Goal: Transaction & Acquisition: Purchase product/service

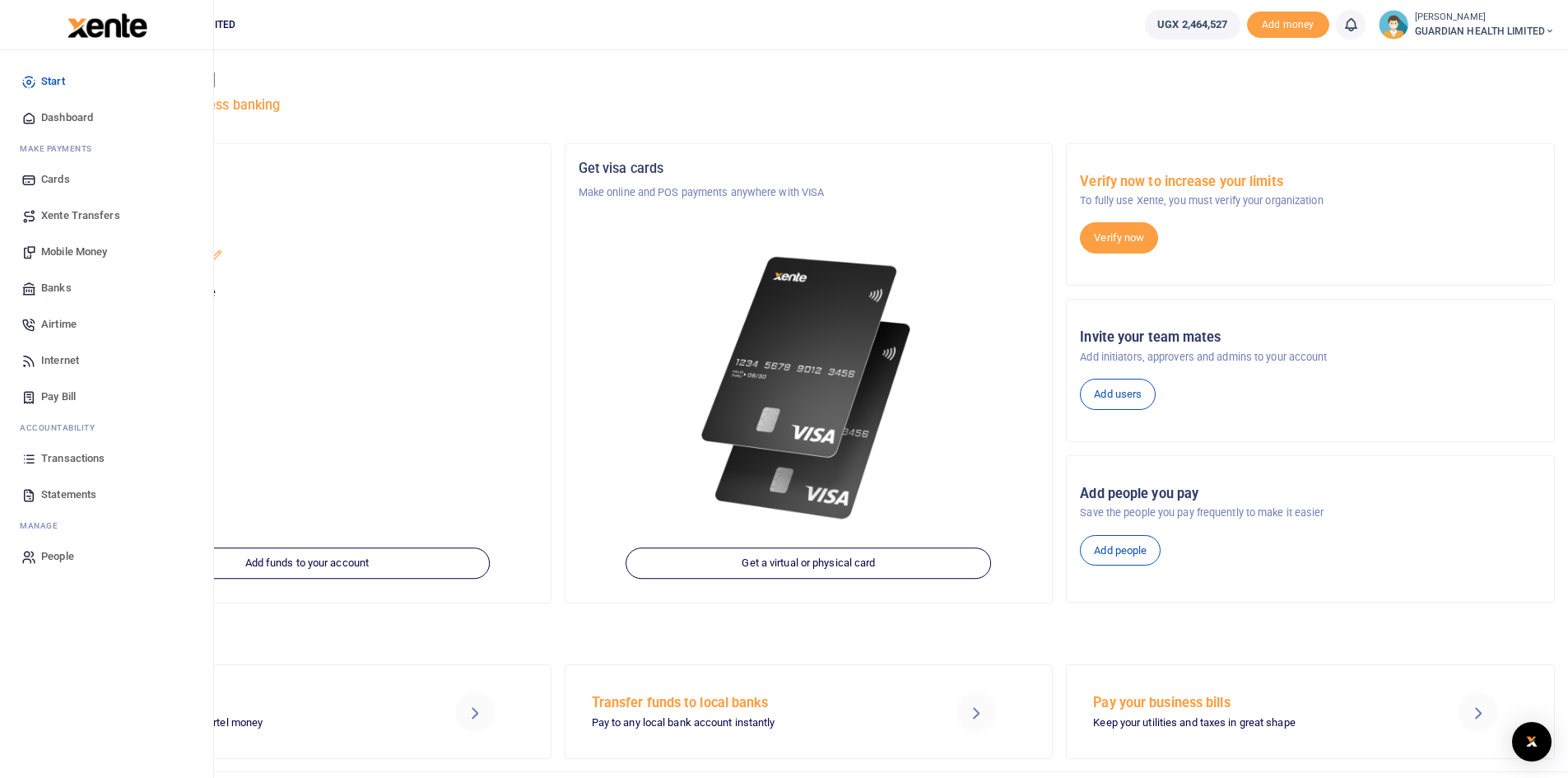
click at [74, 253] on span "Mobile Money" at bounding box center [74, 252] width 66 height 16
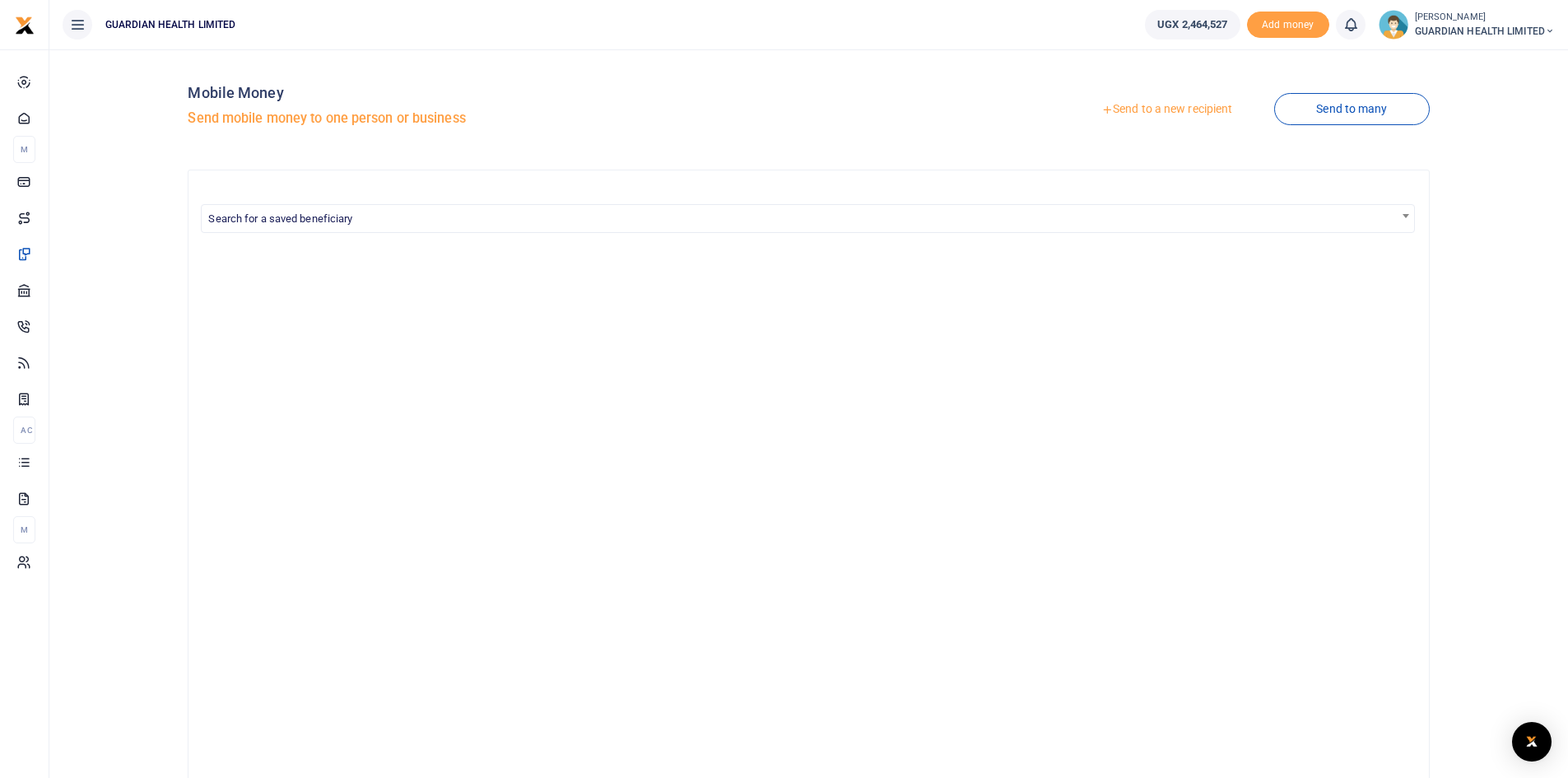
click at [1145, 109] on link "Send to a new recipient" at bounding box center [1167, 109] width 215 height 30
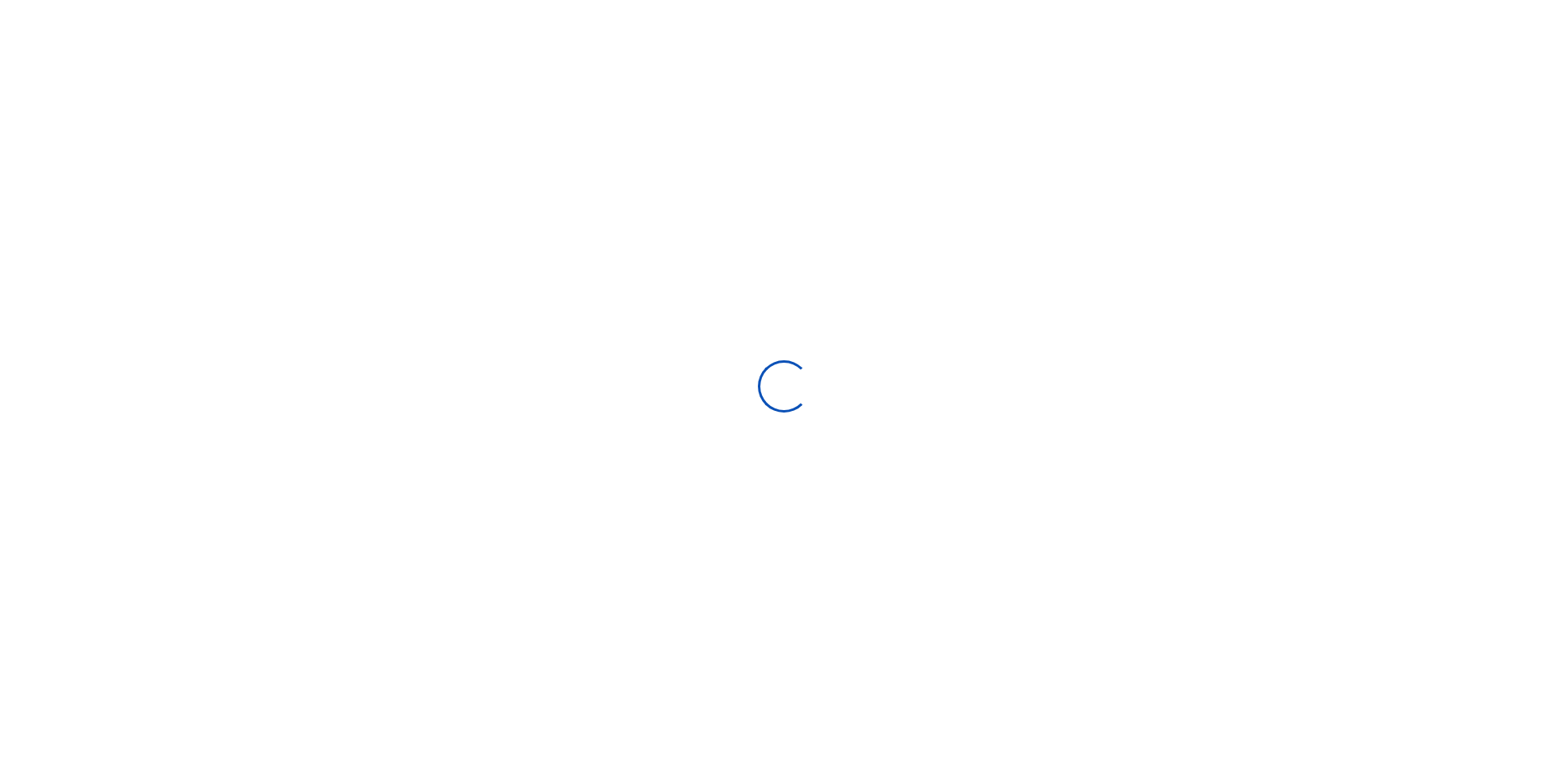
select select
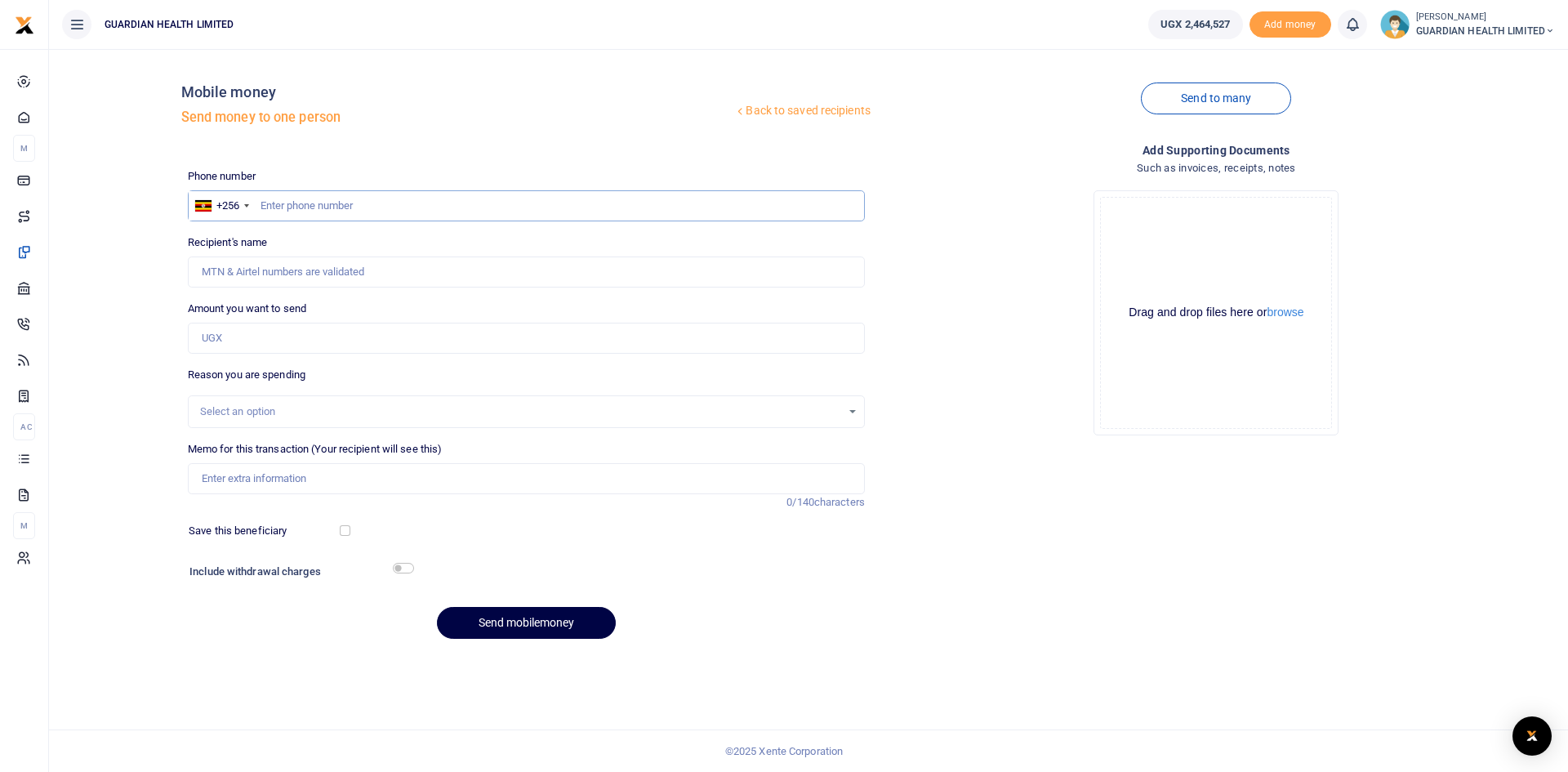
click at [416, 195] on input "text" at bounding box center [526, 206] width 677 height 31
type input "777802933"
type input "Rosemary Rukundo"
type input "777802933"
click at [234, 345] on input "Amount you want to send" at bounding box center [526, 337] width 677 height 31
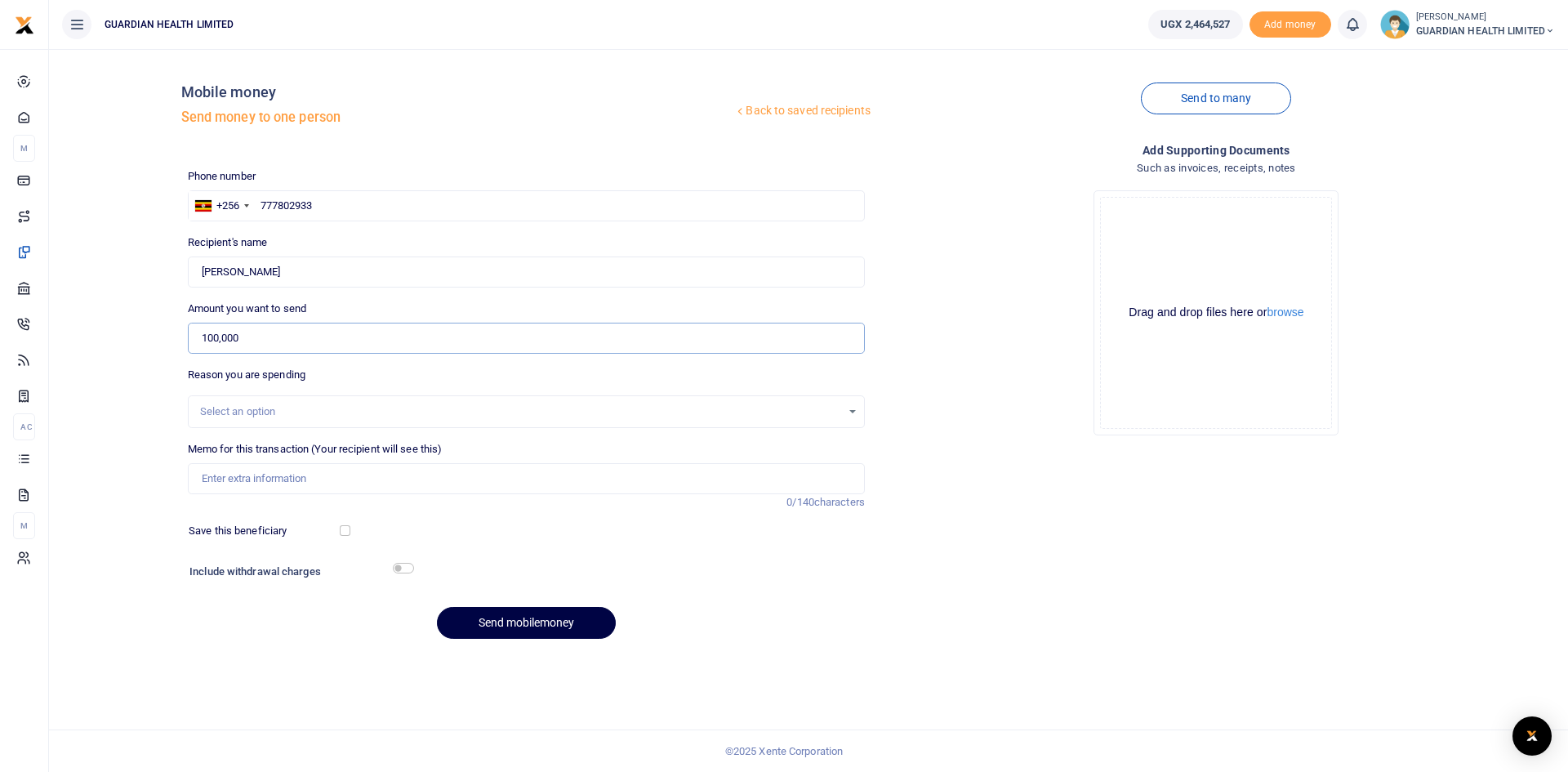
type input "100,000"
paste input "signage repair at Mbarara 2"
type input "signage repair at Mbarara 2"
click at [302, 415] on div "Select an option" at bounding box center [521, 411] width 641 height 16
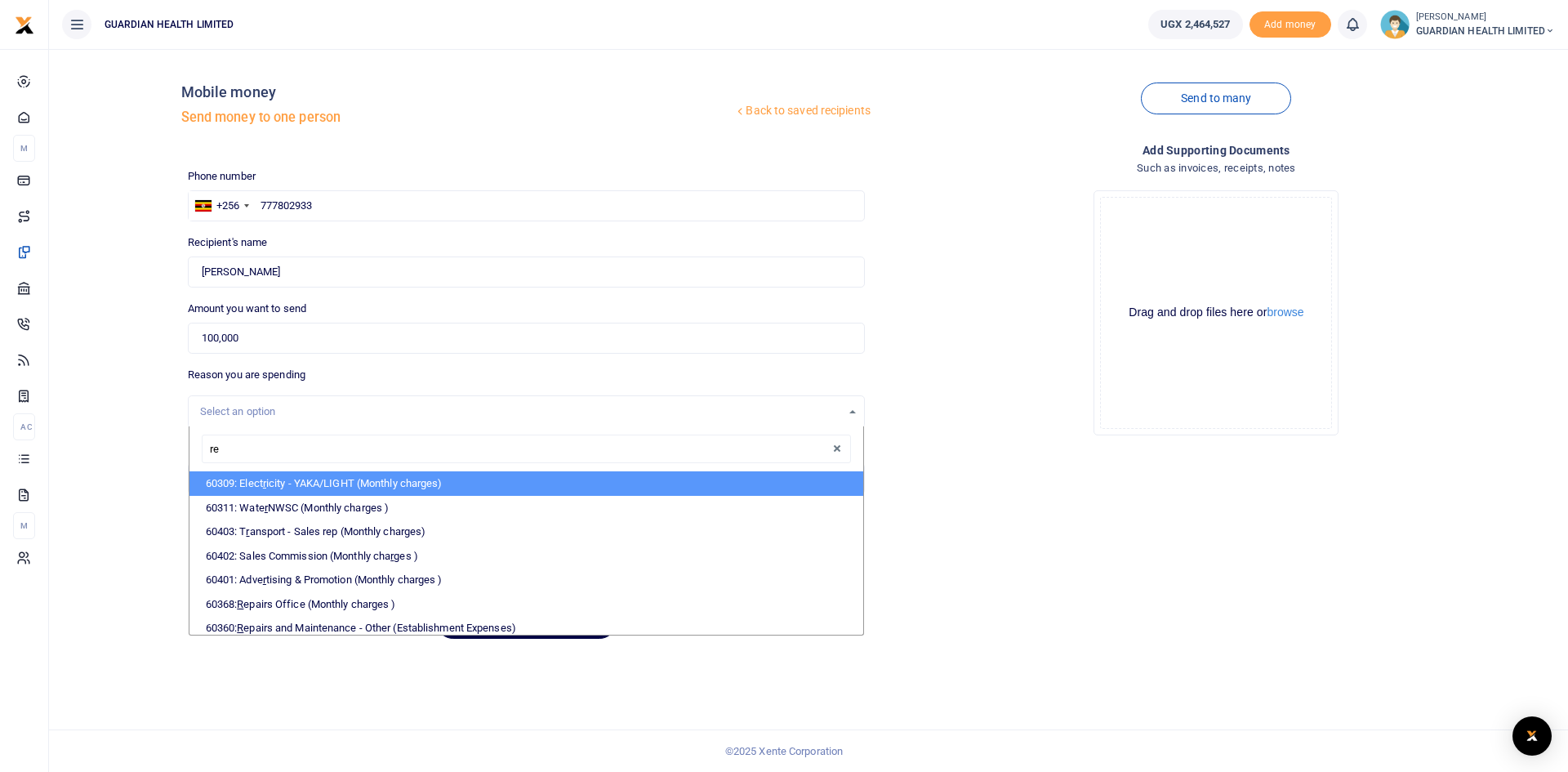
type input "rep"
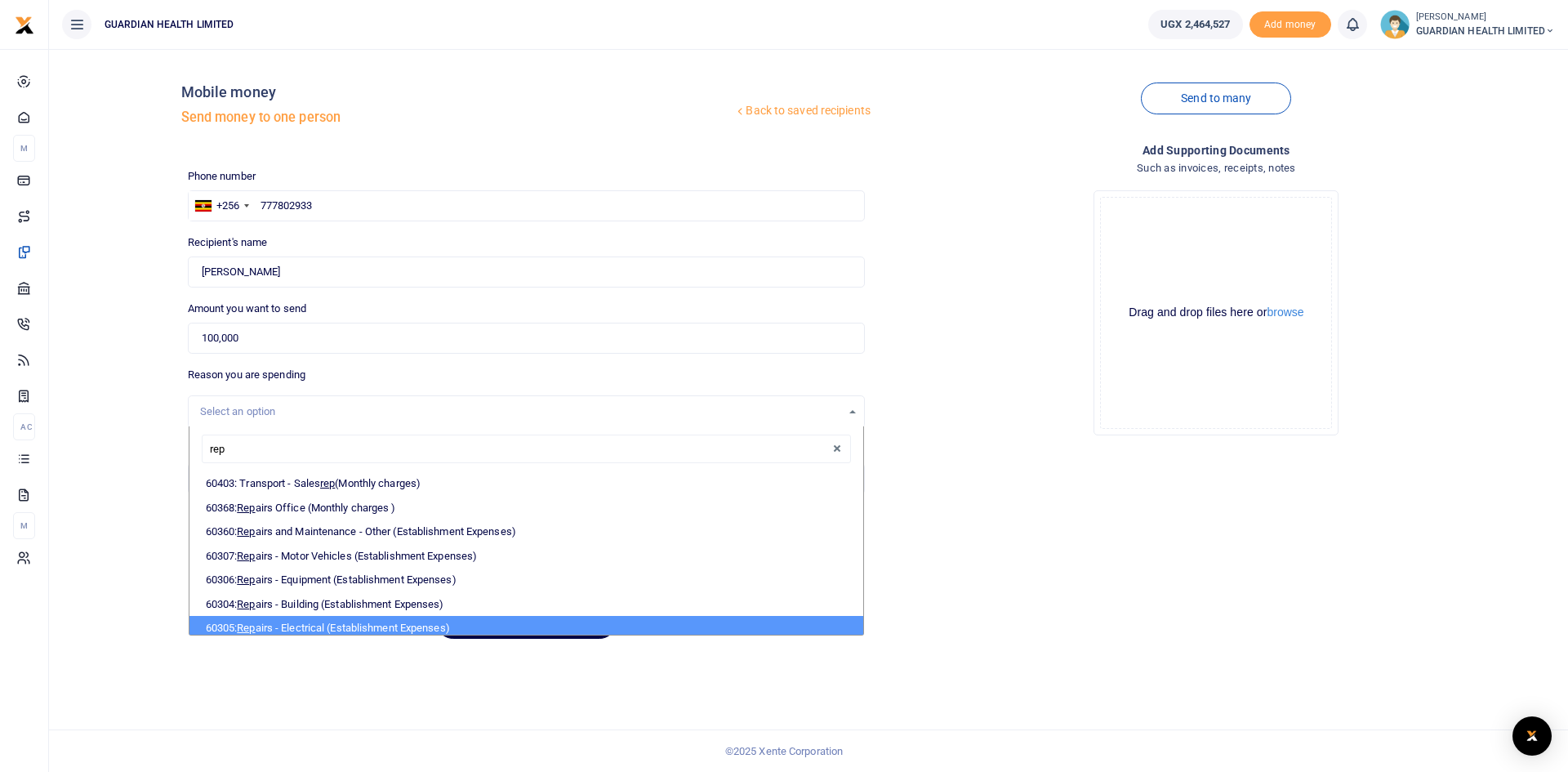
click at [321, 626] on li "60305: Rep airs - Electrical (Establishment Expenses)" at bounding box center [526, 629] width 674 height 25
select select "5393"
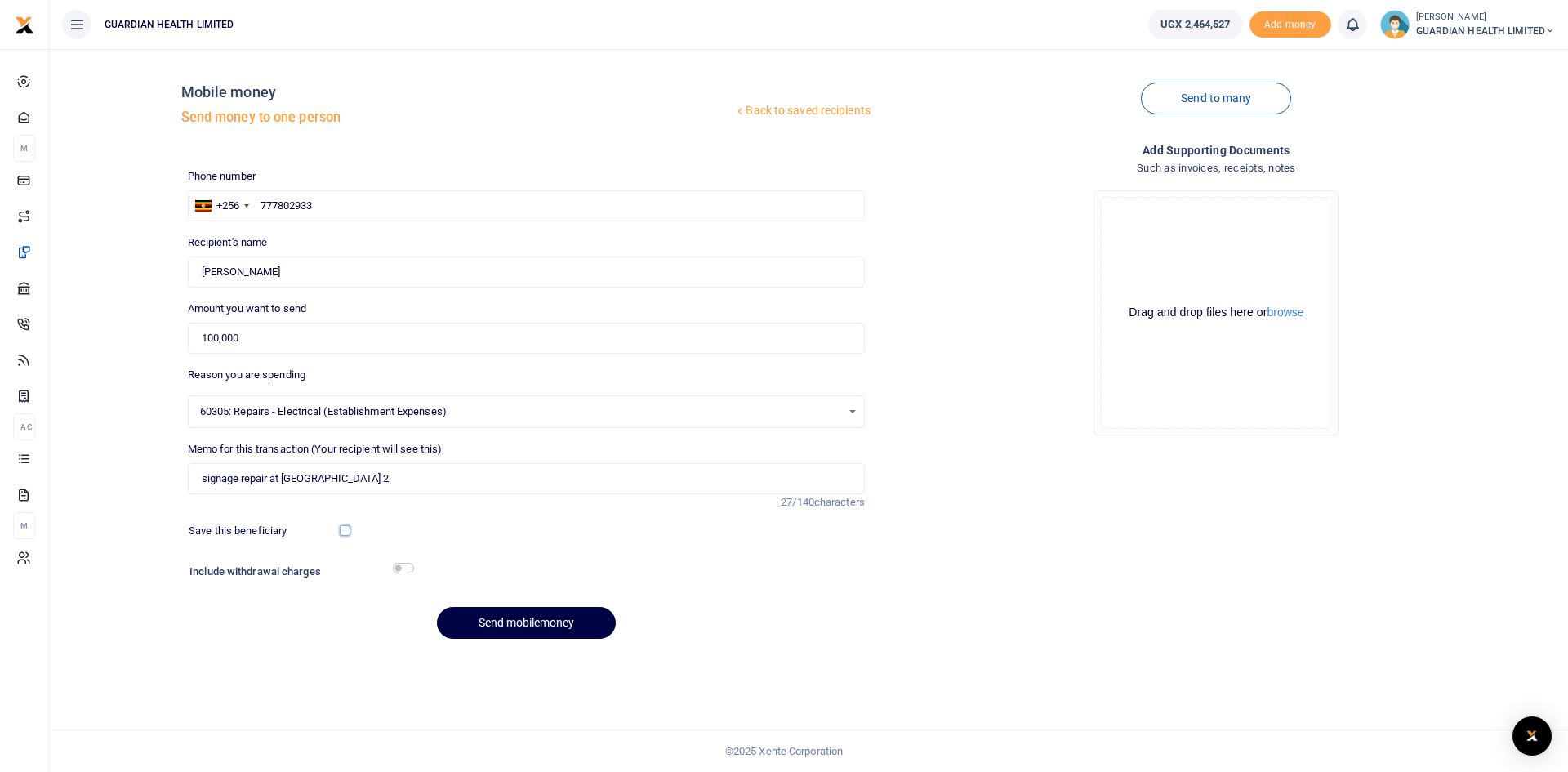
click at [341, 532] on input "checkbox" at bounding box center [345, 531] width 11 height 11
checkbox input "true"
click at [398, 568] on input "checkbox" at bounding box center [403, 568] width 21 height 11
checkbox input "true"
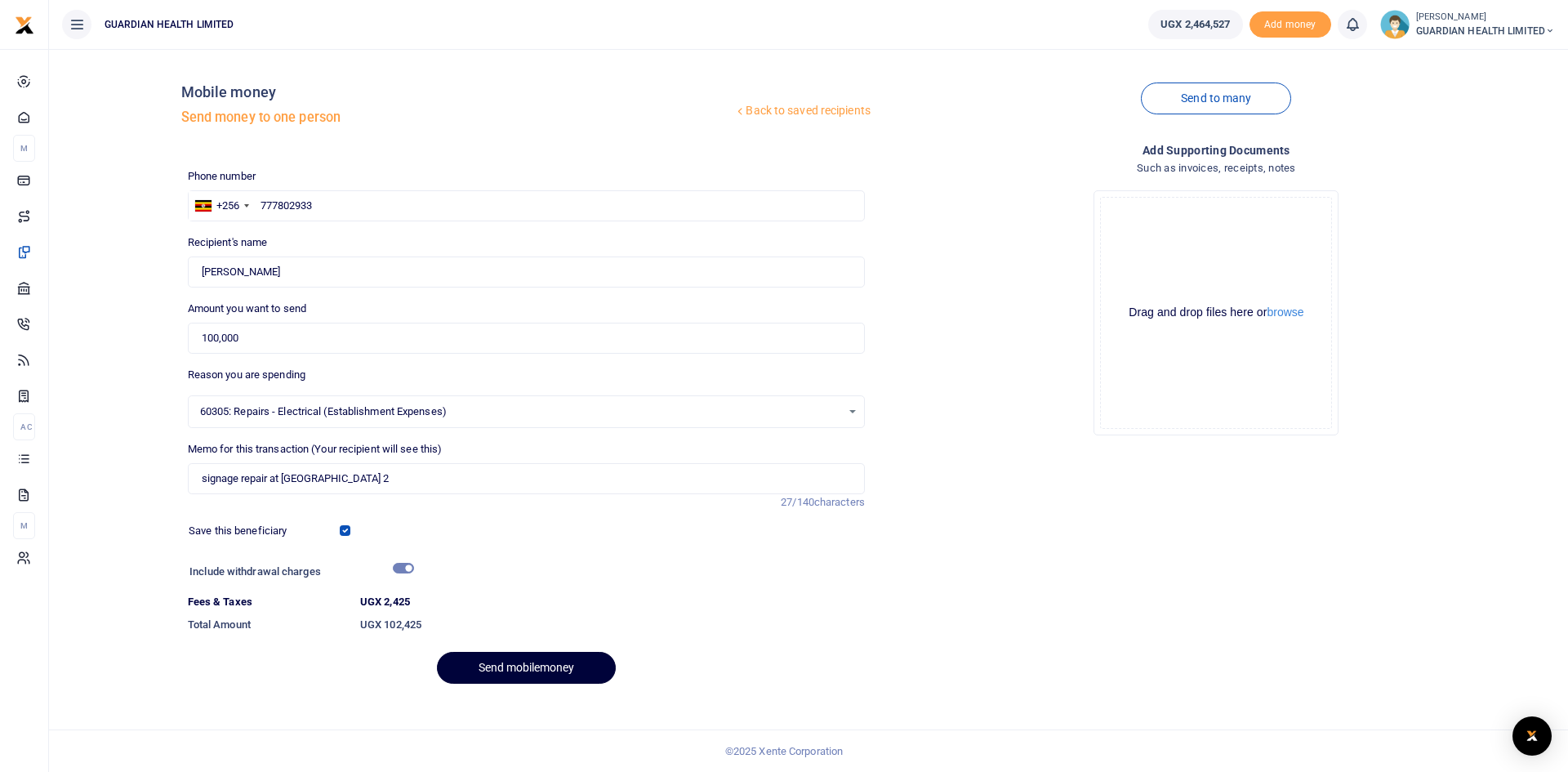
click at [506, 674] on button "Send mobilemoney" at bounding box center [526, 668] width 179 height 32
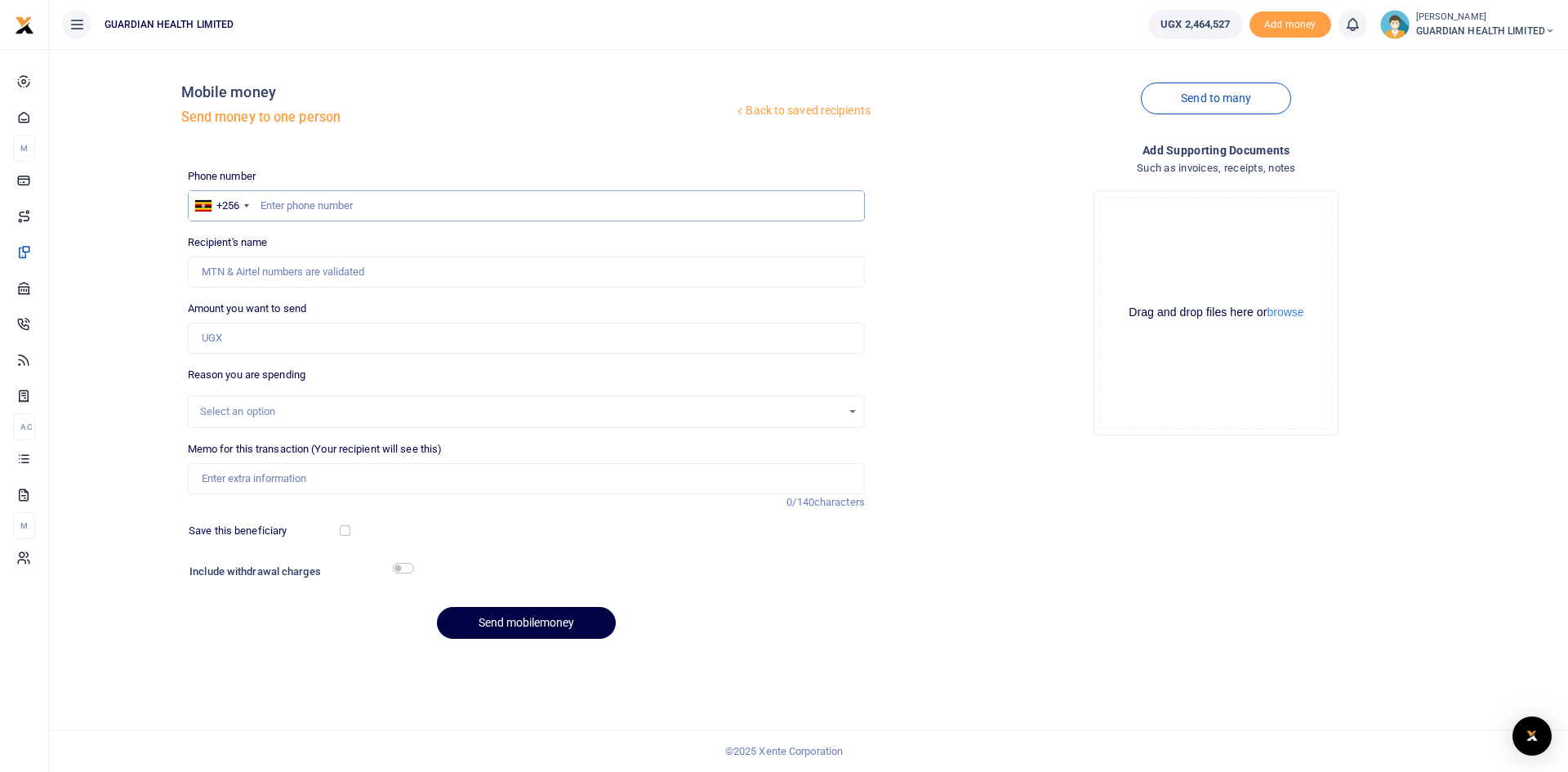
click at [348, 208] on input "text" at bounding box center [526, 206] width 677 height 31
type input "785018261"
click at [275, 342] on input "Amount you want to send" at bounding box center [526, 337] width 677 height 31
type input "Jackson Ntumwa Kalanzi"
click at [300, 338] on input "Amount you want to send" at bounding box center [526, 337] width 677 height 31
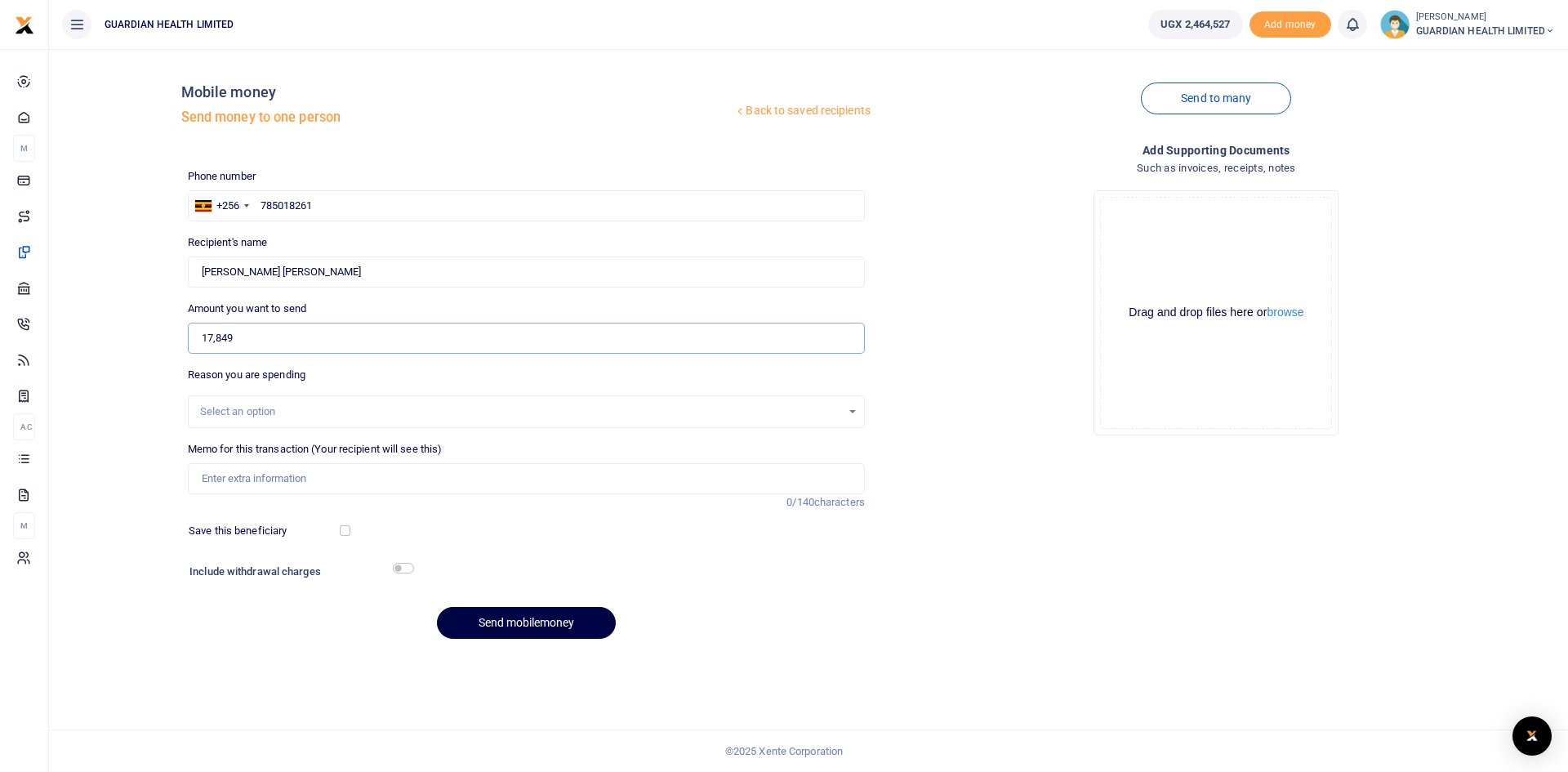
type input "17,849"
click at [309, 482] on input "Memo for this transaction (Your recipient will see this)" at bounding box center [526, 478] width 677 height 31
type input "Bunga Client refund"
click at [301, 398] on div "Select an option" at bounding box center [526, 411] width 677 height 33
click at [297, 412] on div "Select an option" at bounding box center [521, 411] width 641 height 16
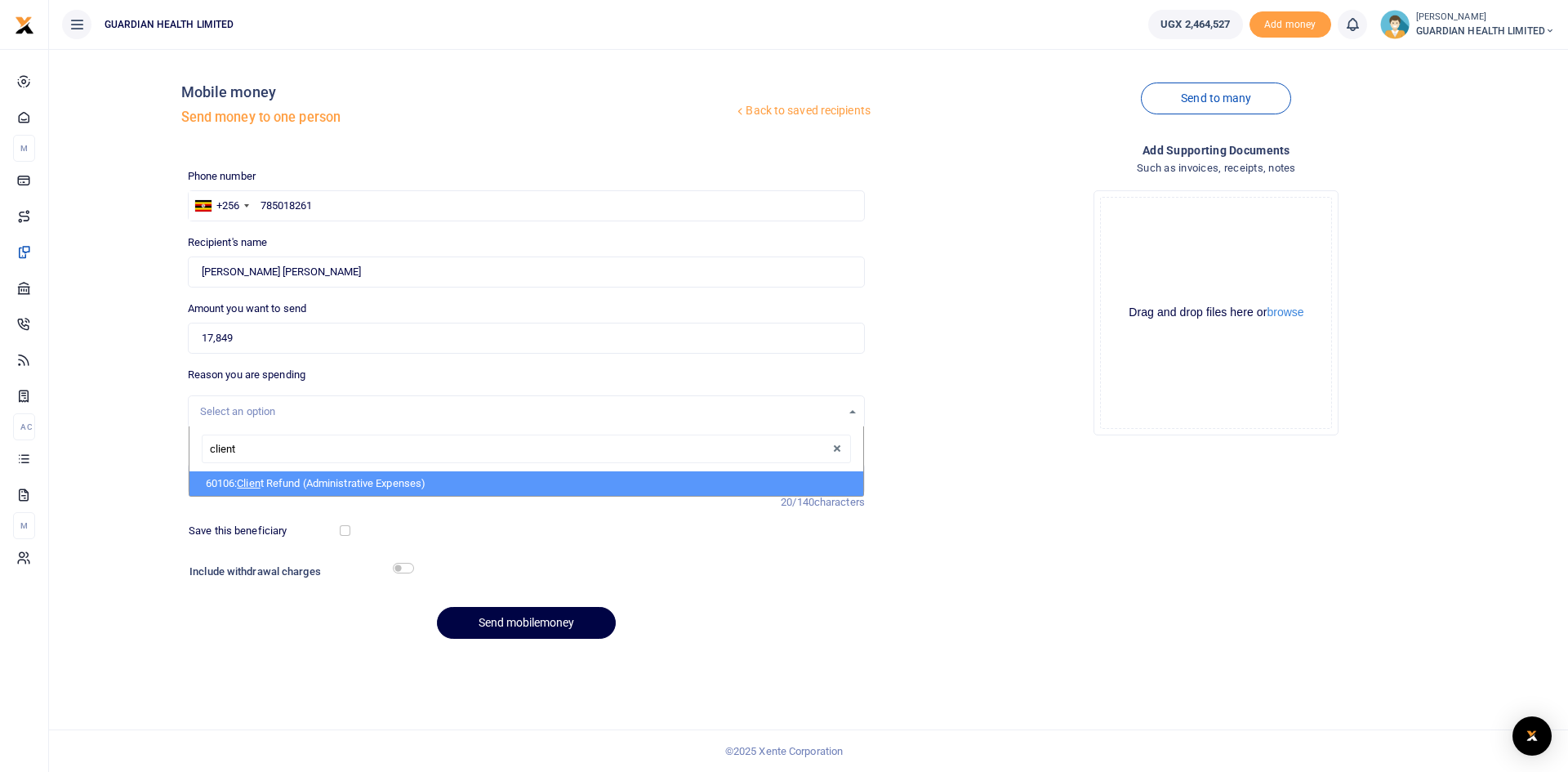
type input "client"
click at [280, 484] on li "60106: Client Refund (Administrative Expenses)" at bounding box center [526, 484] width 674 height 25
select select "5411"
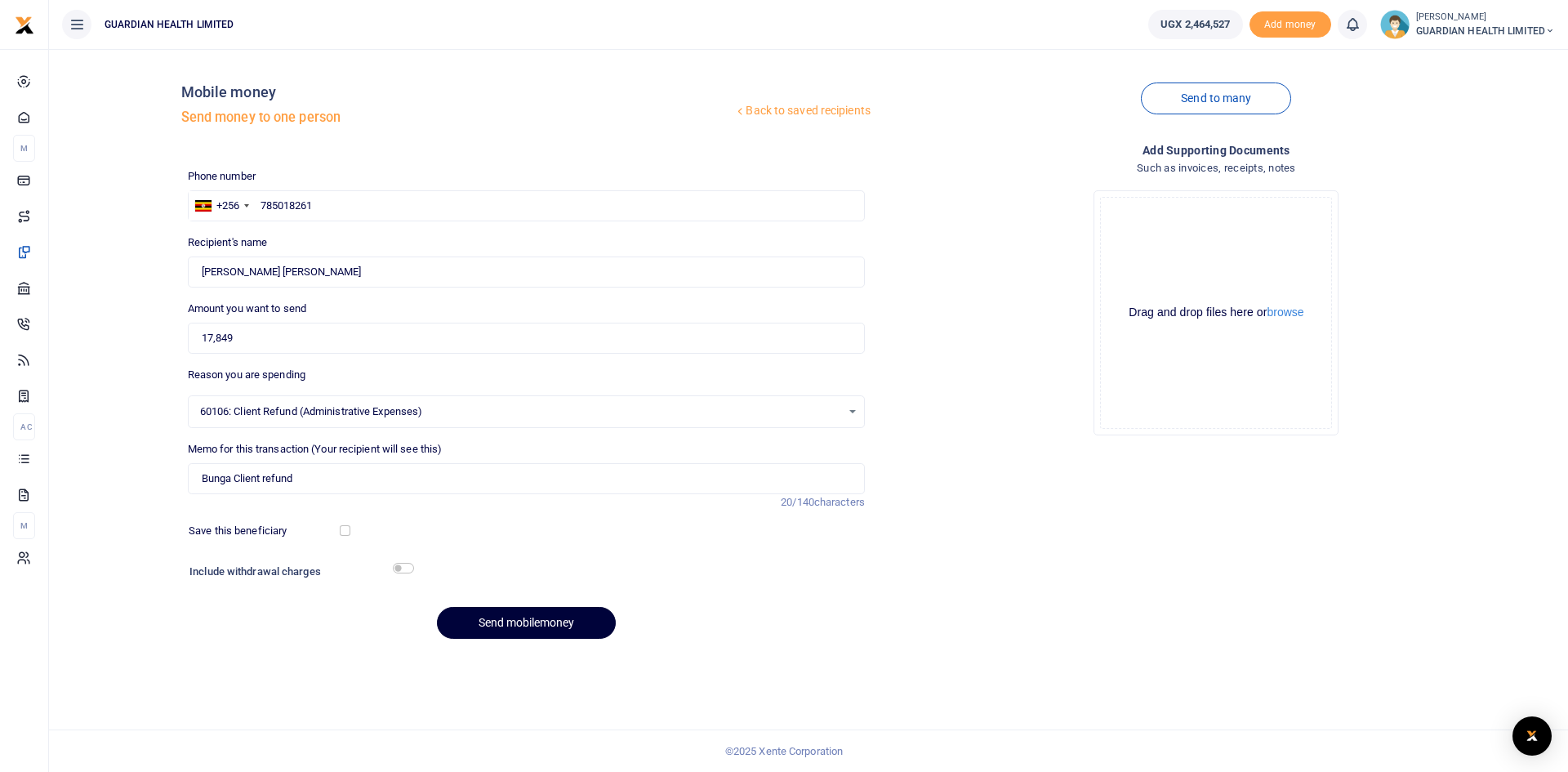
click at [485, 618] on button "Send mobilemoney" at bounding box center [526, 623] width 179 height 32
click at [389, 208] on input "text" at bounding box center [526, 206] width 677 height 31
click at [329, 213] on input "text" at bounding box center [526, 206] width 677 height 31
type input "773168942"
type input "Ali Ahmed Ali"
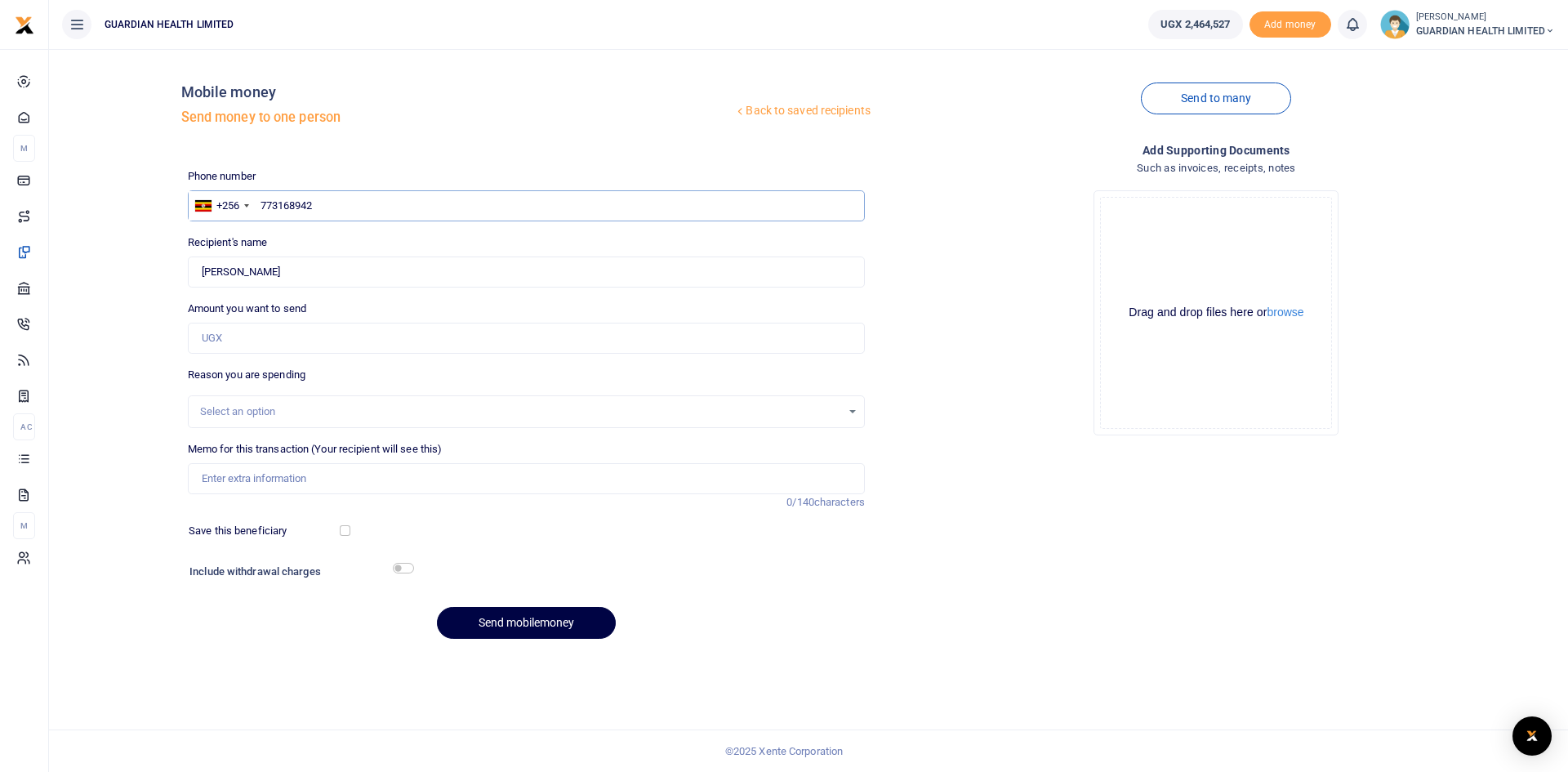
type input "773168942"
click at [264, 338] on input "Amount you want to send" at bounding box center [526, 337] width 677 height 31
type input "431,200"
click at [262, 399] on div "Select an option" at bounding box center [526, 411] width 677 height 33
click at [262, 410] on div "Select an option" at bounding box center [521, 411] width 641 height 16
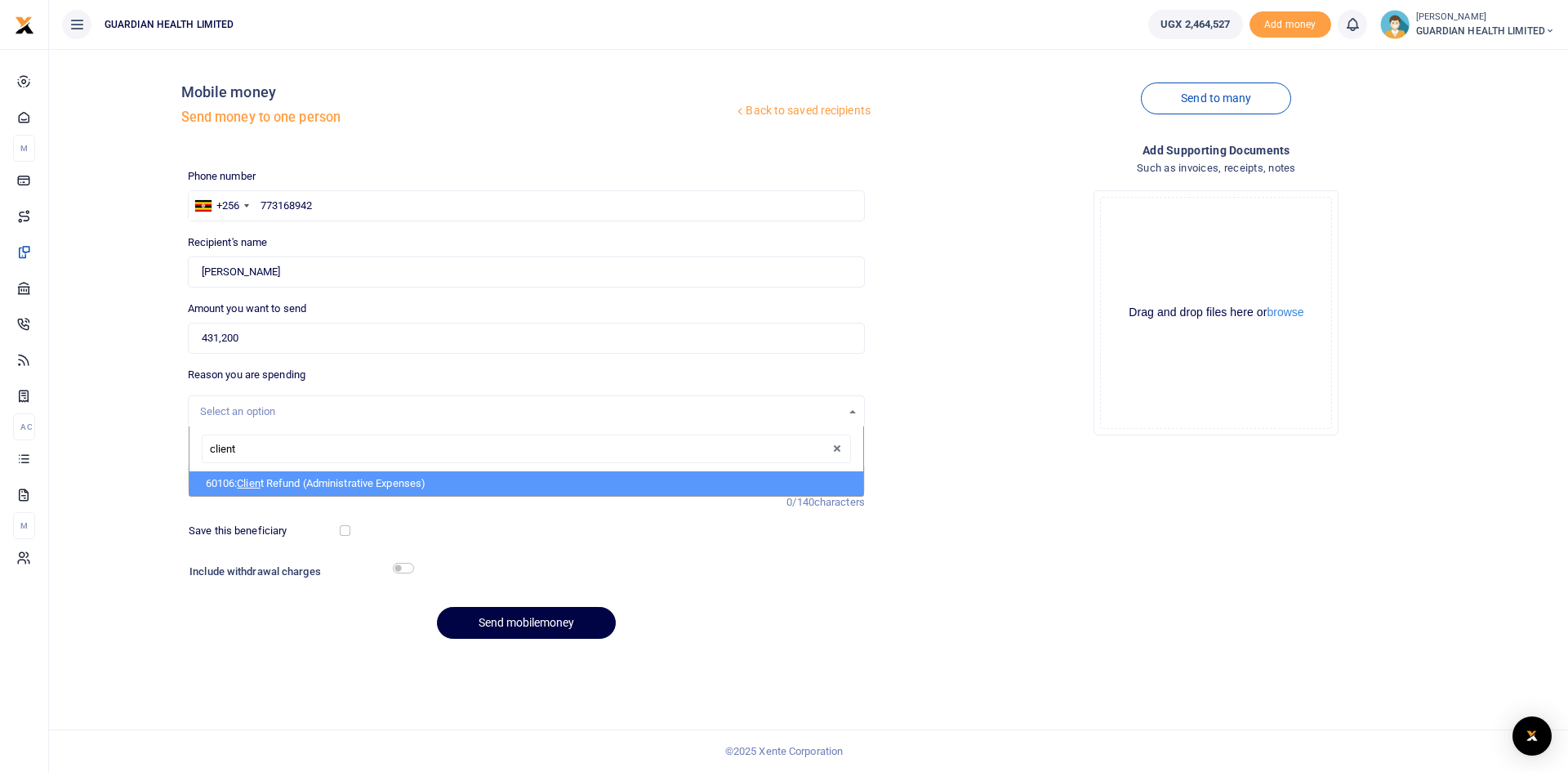
type input "client"
click at [249, 483] on span "Client" at bounding box center [250, 484] width 27 height 12
select select "5411"
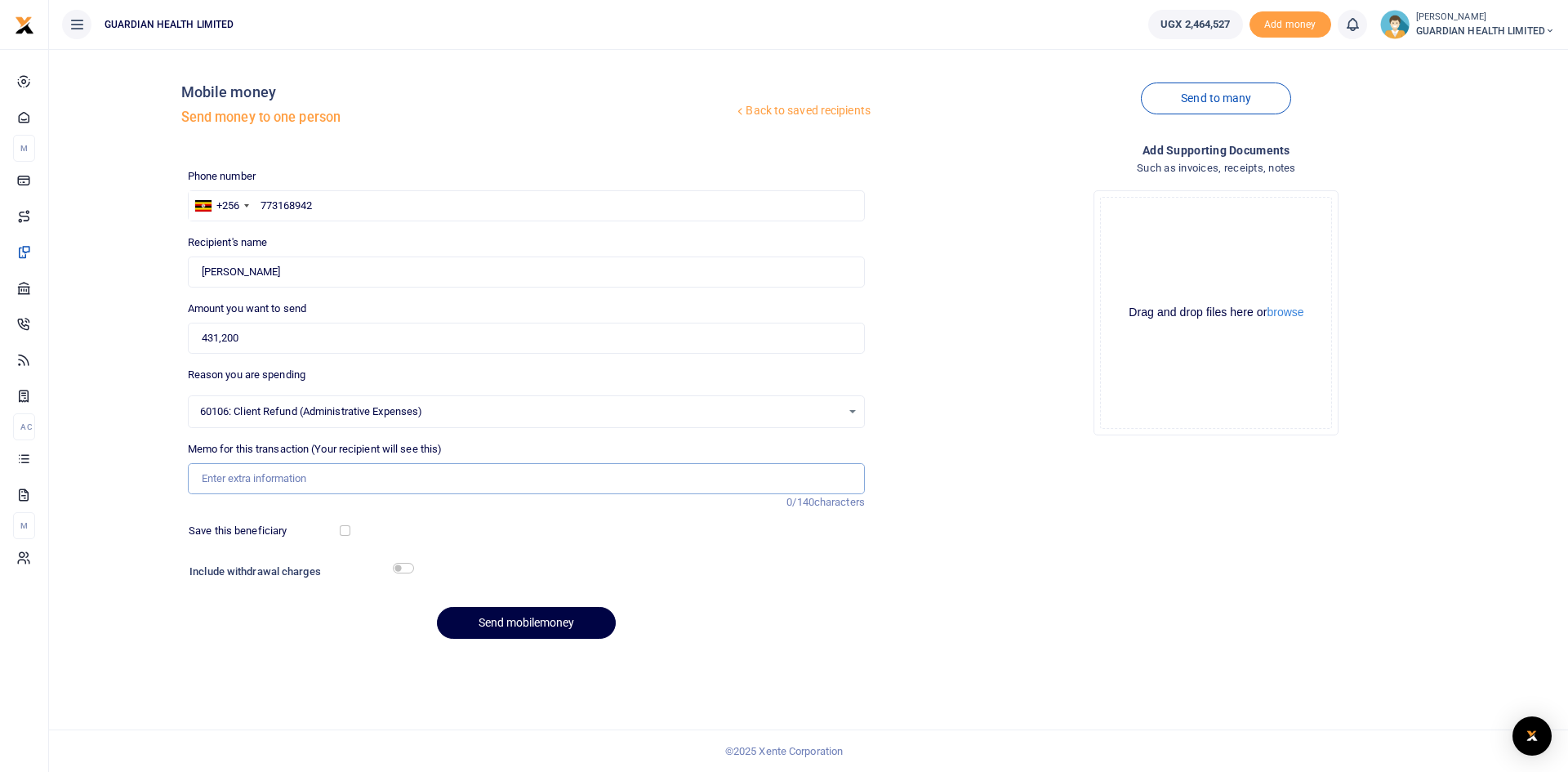
click at [288, 485] on input "Memo for this transaction (Your recipient will see this)" at bounding box center [526, 478] width 677 height 31
click at [433, 482] on input "Memo for this transaction (Your recipient will see this)" at bounding box center [526, 478] width 677 height 31
click at [250, 479] on input "Memo for this transaction (Your recipient will see this)" at bounding box center [526, 478] width 677 height 31
type input "Jinja 1 Client refund"
click at [520, 613] on button "Send mobilemoney" at bounding box center [526, 623] width 179 height 32
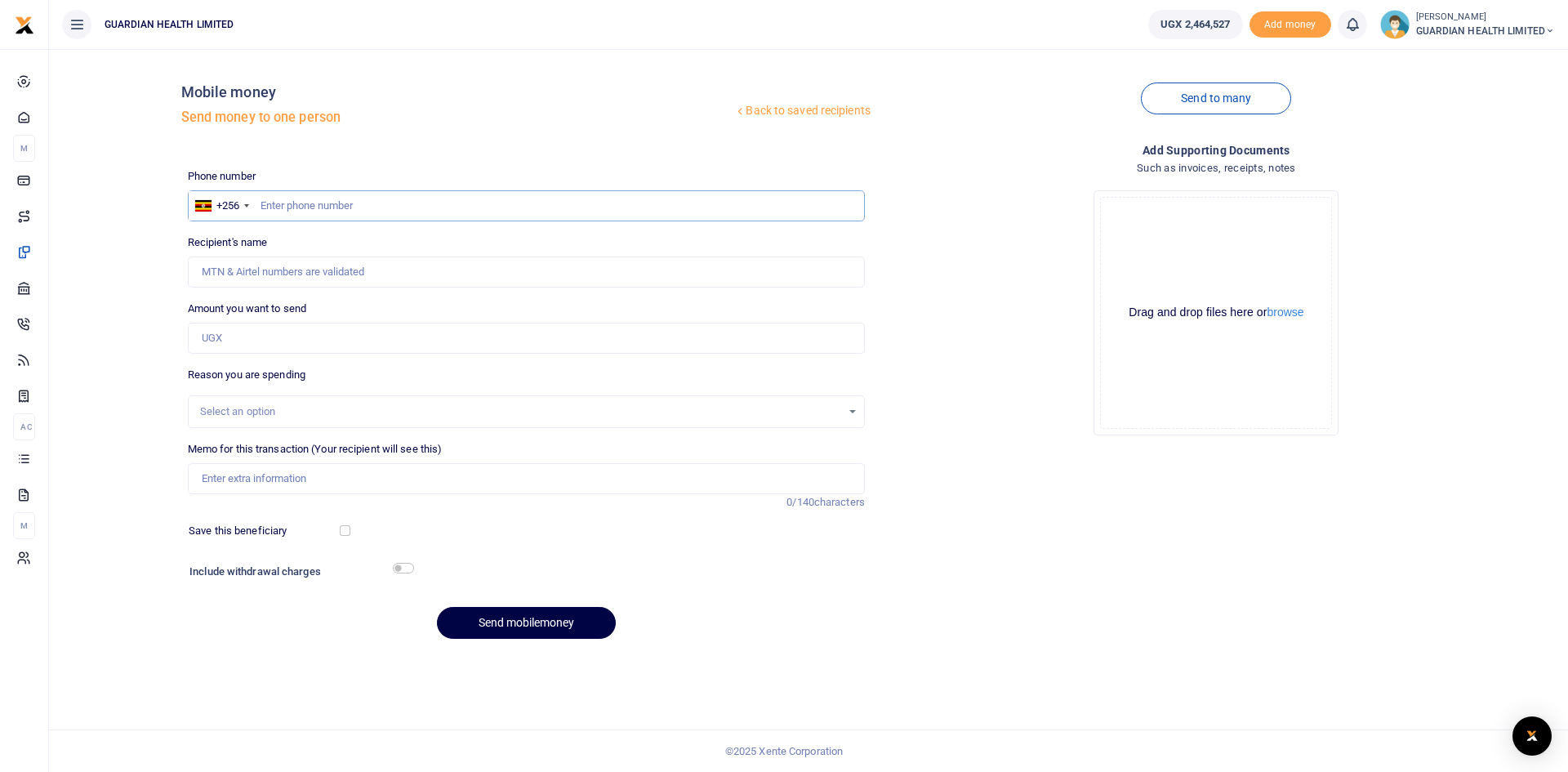
click at [368, 210] on input "text" at bounding box center [526, 206] width 677 height 31
type input "709861110"
click at [272, 339] on input "Amount you want to send" at bounding box center [526, 337] width 677 height 31
type input "[PERSON_NAME] Jama"
click at [238, 337] on input "Amount you want to send" at bounding box center [526, 337] width 677 height 31
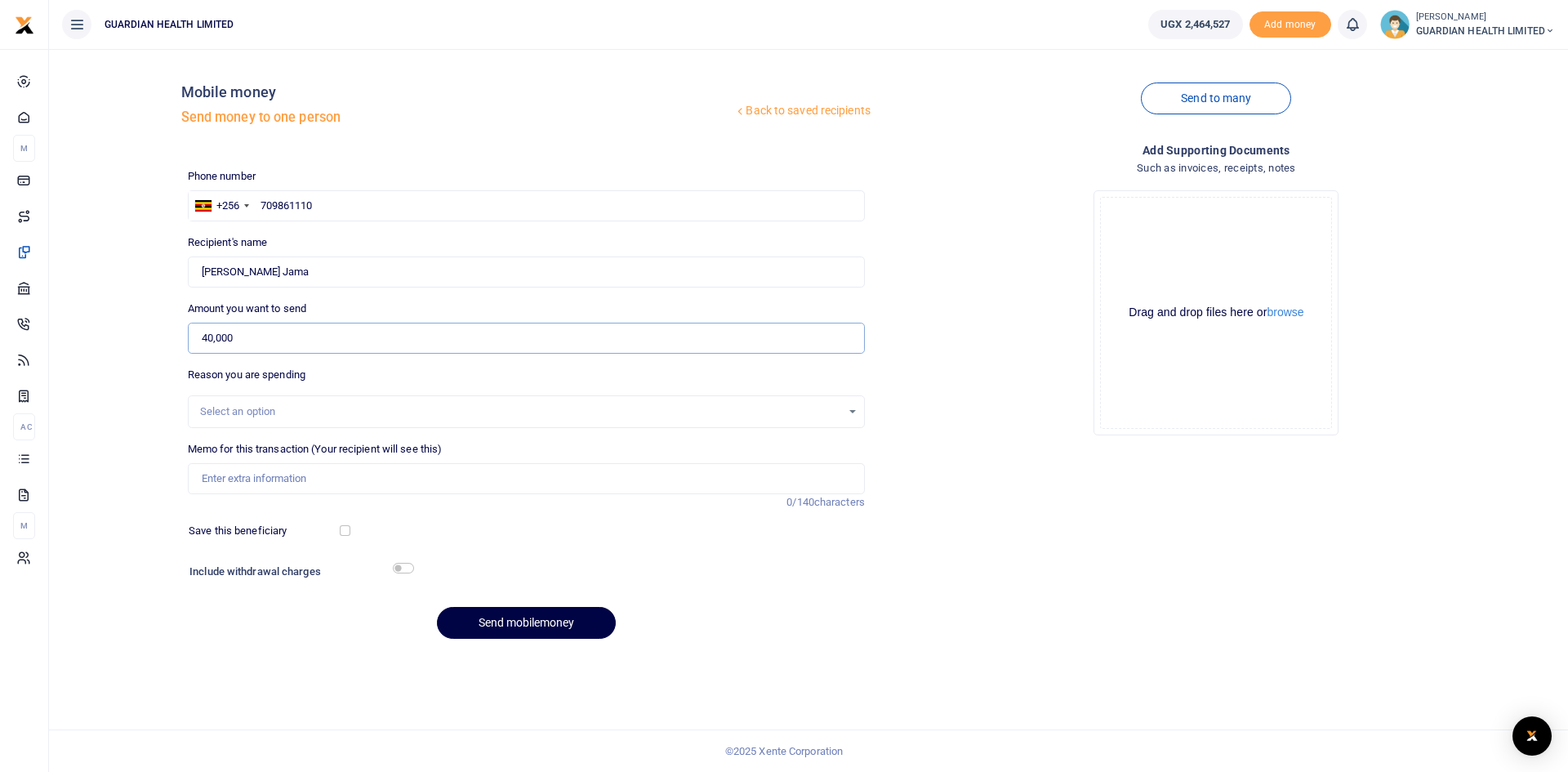
type input "40,000"
click at [232, 410] on div "Select an option" at bounding box center [521, 411] width 641 height 16
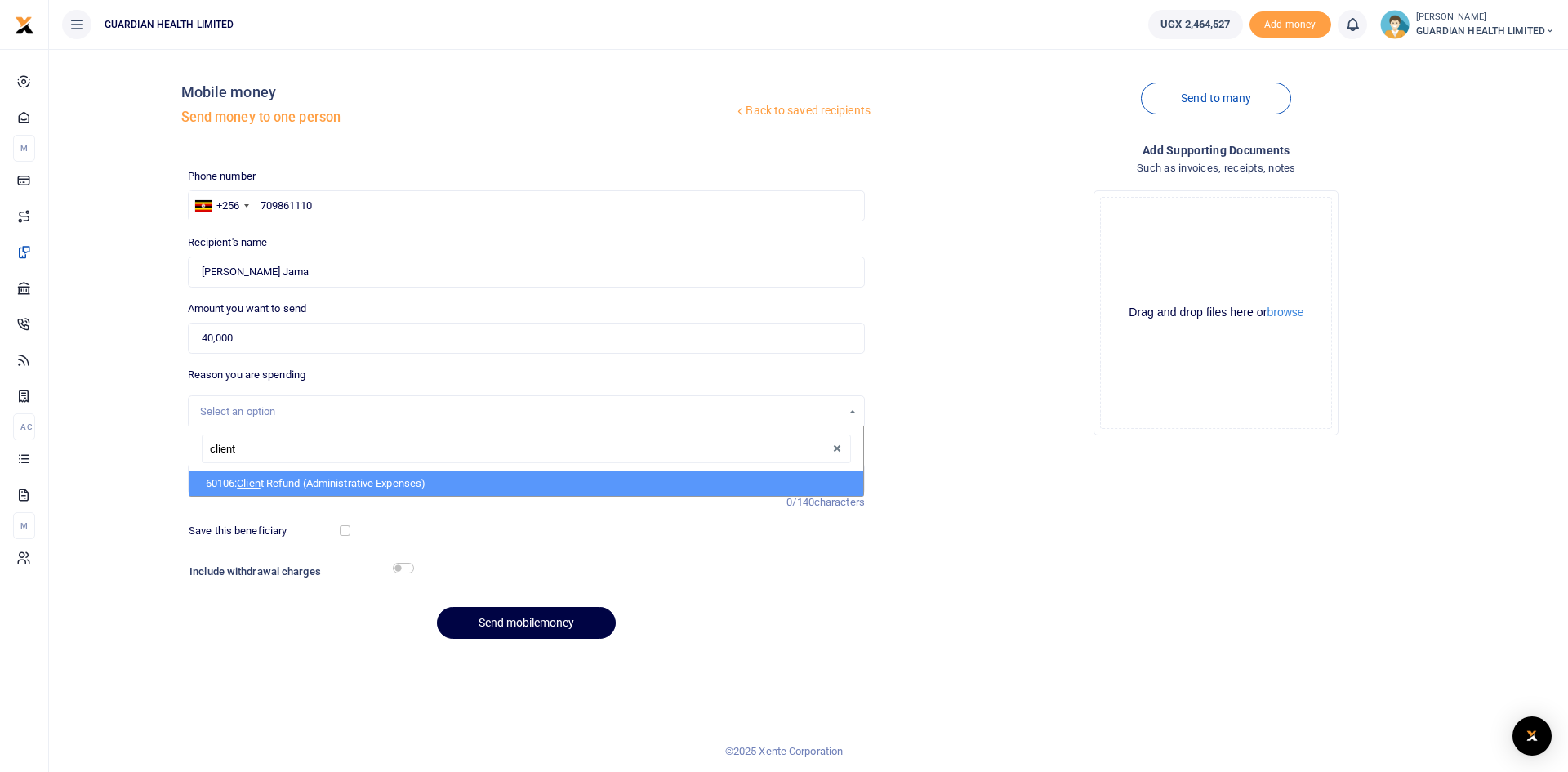
type input "client"
click at [262, 491] on li "60106: Client Refund (Administrative Expenses)" at bounding box center [526, 484] width 674 height 25
select select "5411"
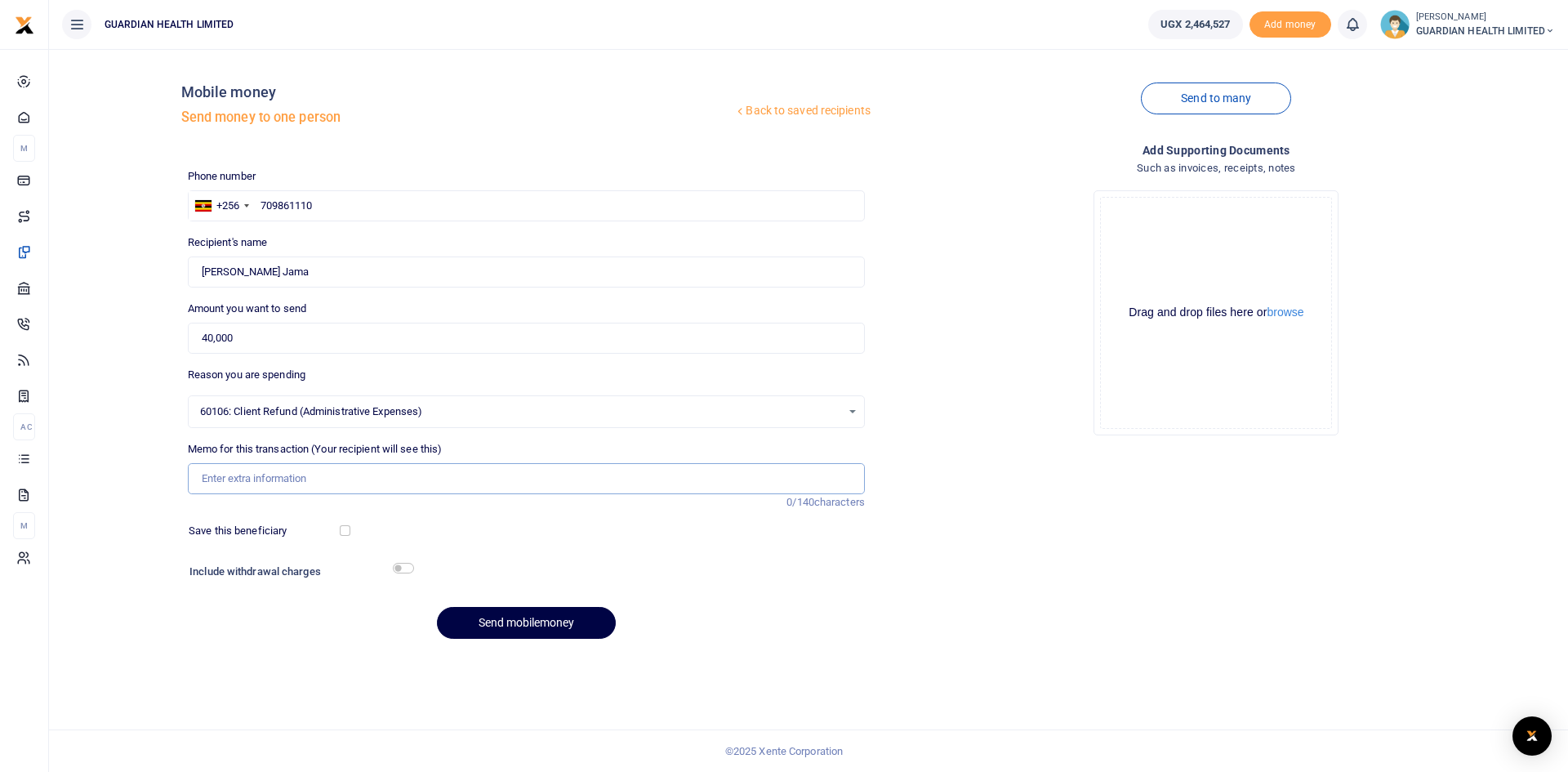
click at [270, 475] on input "Memo for this transaction (Your recipient will see this)" at bounding box center [526, 478] width 677 height 31
type input "Kabalagala client refund"
click at [437, 607] on button "Send mobilemoney" at bounding box center [526, 623] width 179 height 32
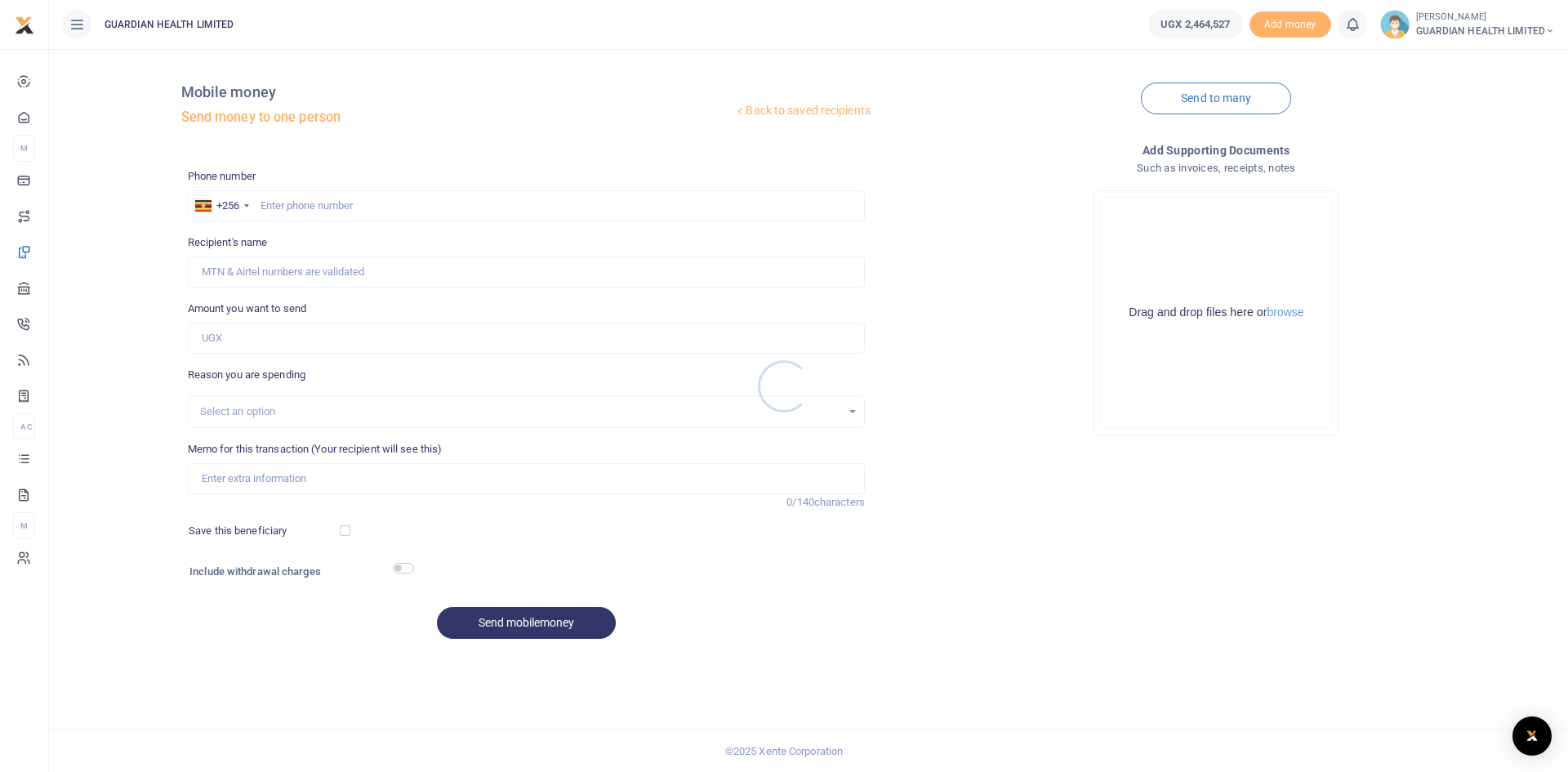
click at [350, 203] on div at bounding box center [784, 386] width 1568 height 772
click at [350, 203] on input "text" at bounding box center [526, 206] width 677 height 31
type input "777243286"
type input "Patience Tumuramye"
click at [291, 336] on input "Amount you want to send" at bounding box center [526, 337] width 677 height 31
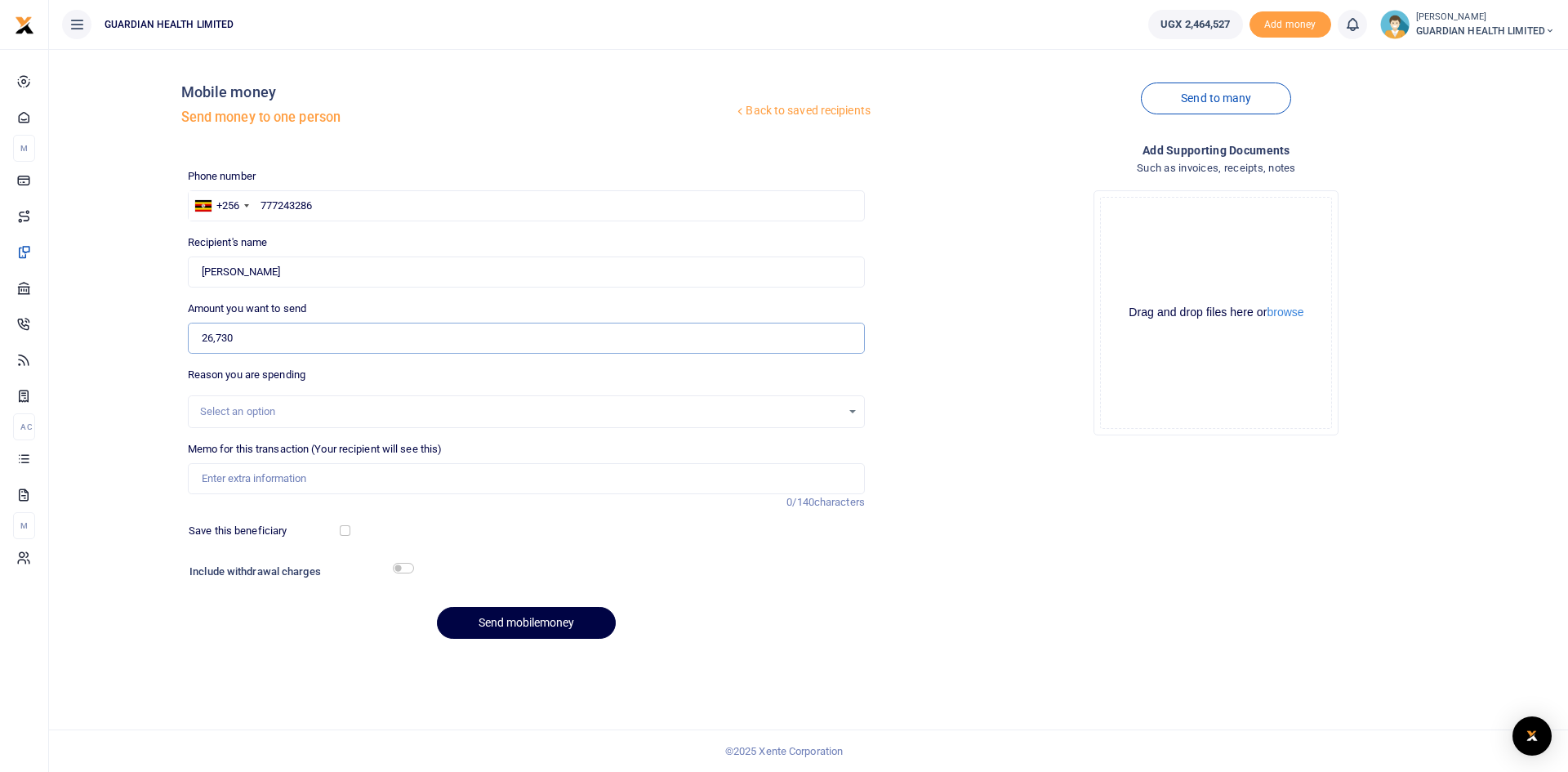
type input "26,730"
click at [232, 414] on div "Select an option" at bounding box center [521, 411] width 641 height 16
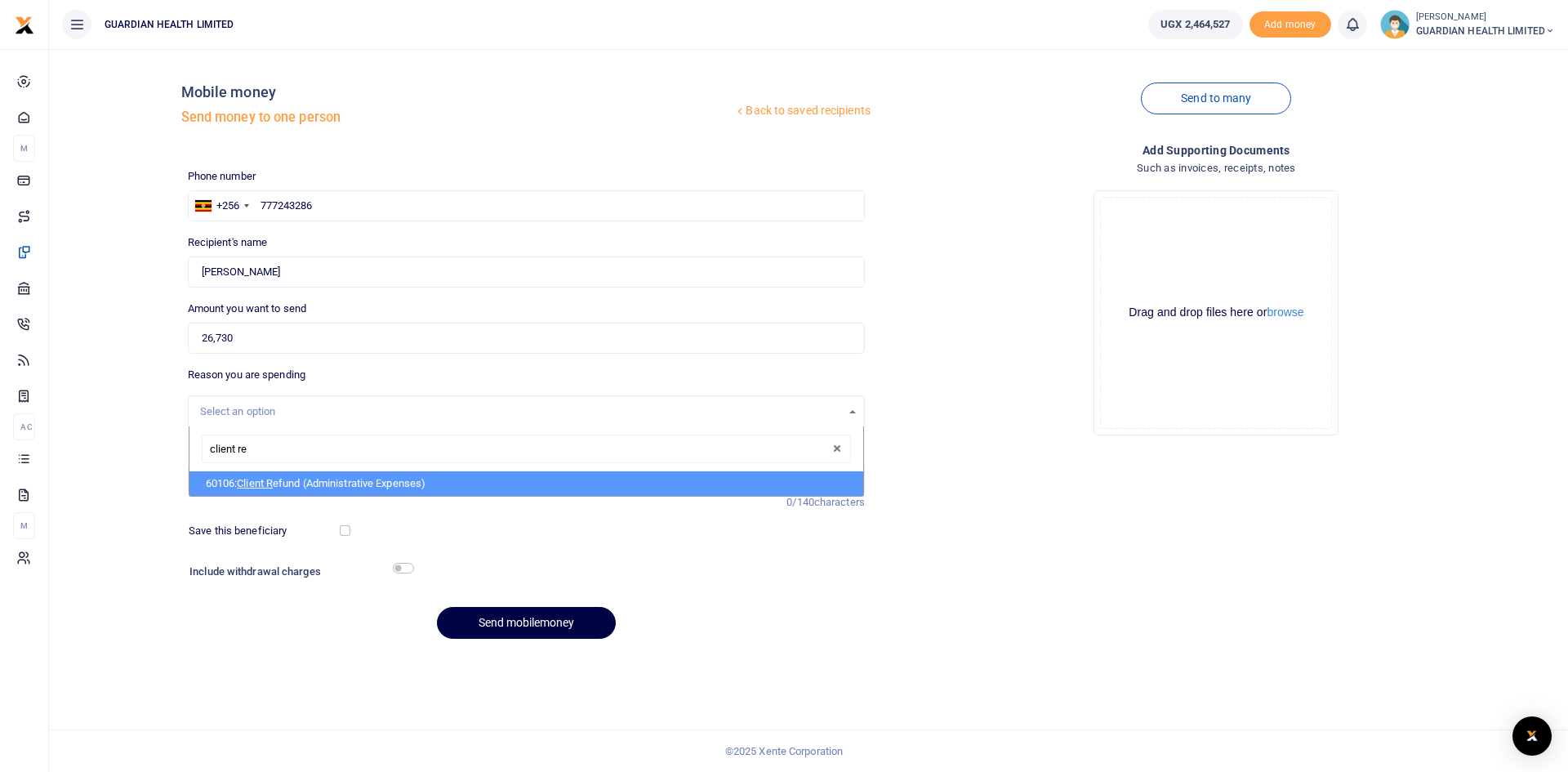
type input "client ref"
click at [271, 483] on span "Client Ref" at bounding box center [259, 484] width 45 height 12
select select "5411"
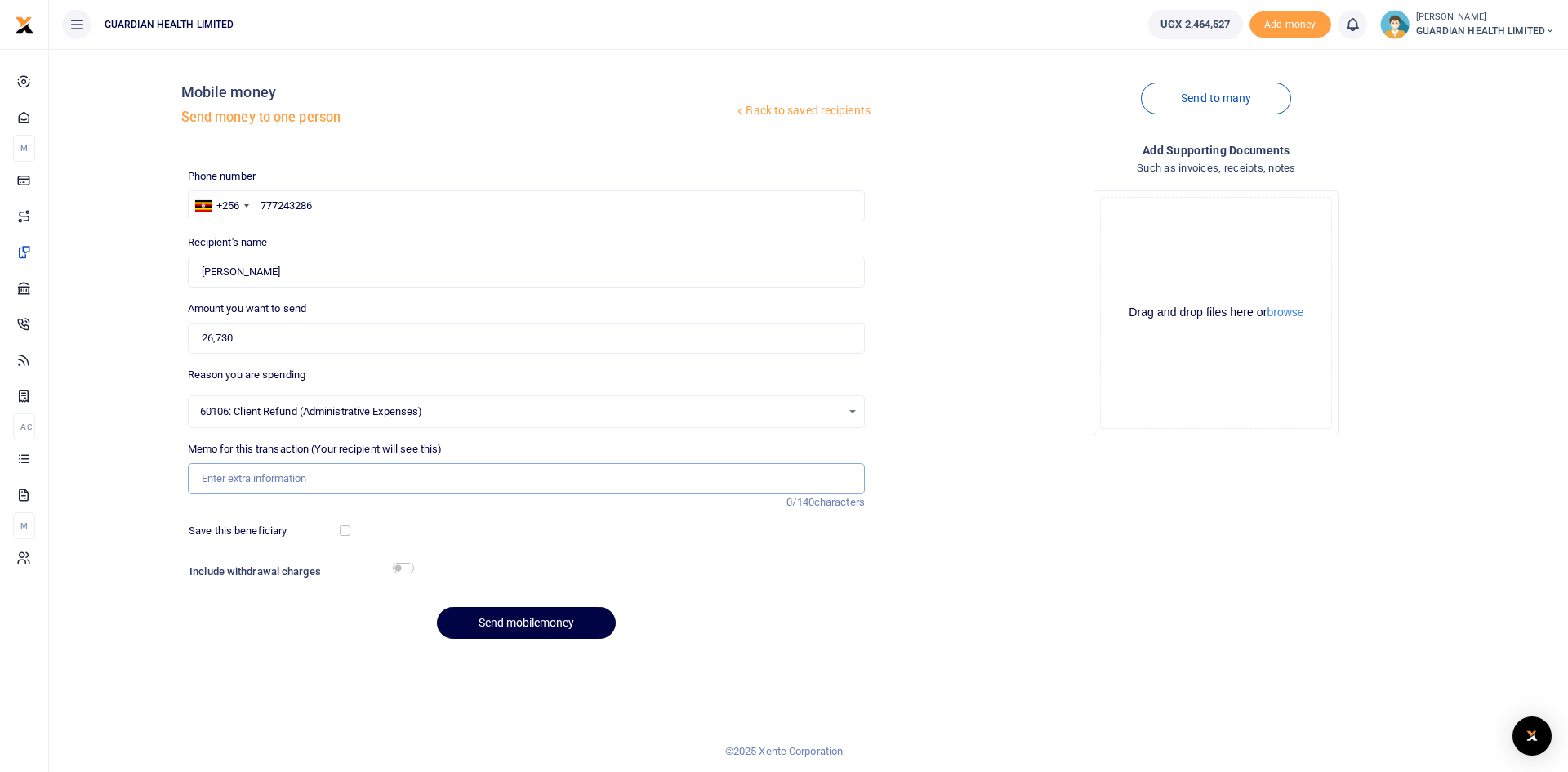
click at [286, 481] on input "Memo for this transaction (Your recipient will see this)" at bounding box center [526, 478] width 677 height 31
type input "Naalya 1 client refund"
click at [529, 631] on button "Send mobilemoney" at bounding box center [526, 623] width 179 height 32
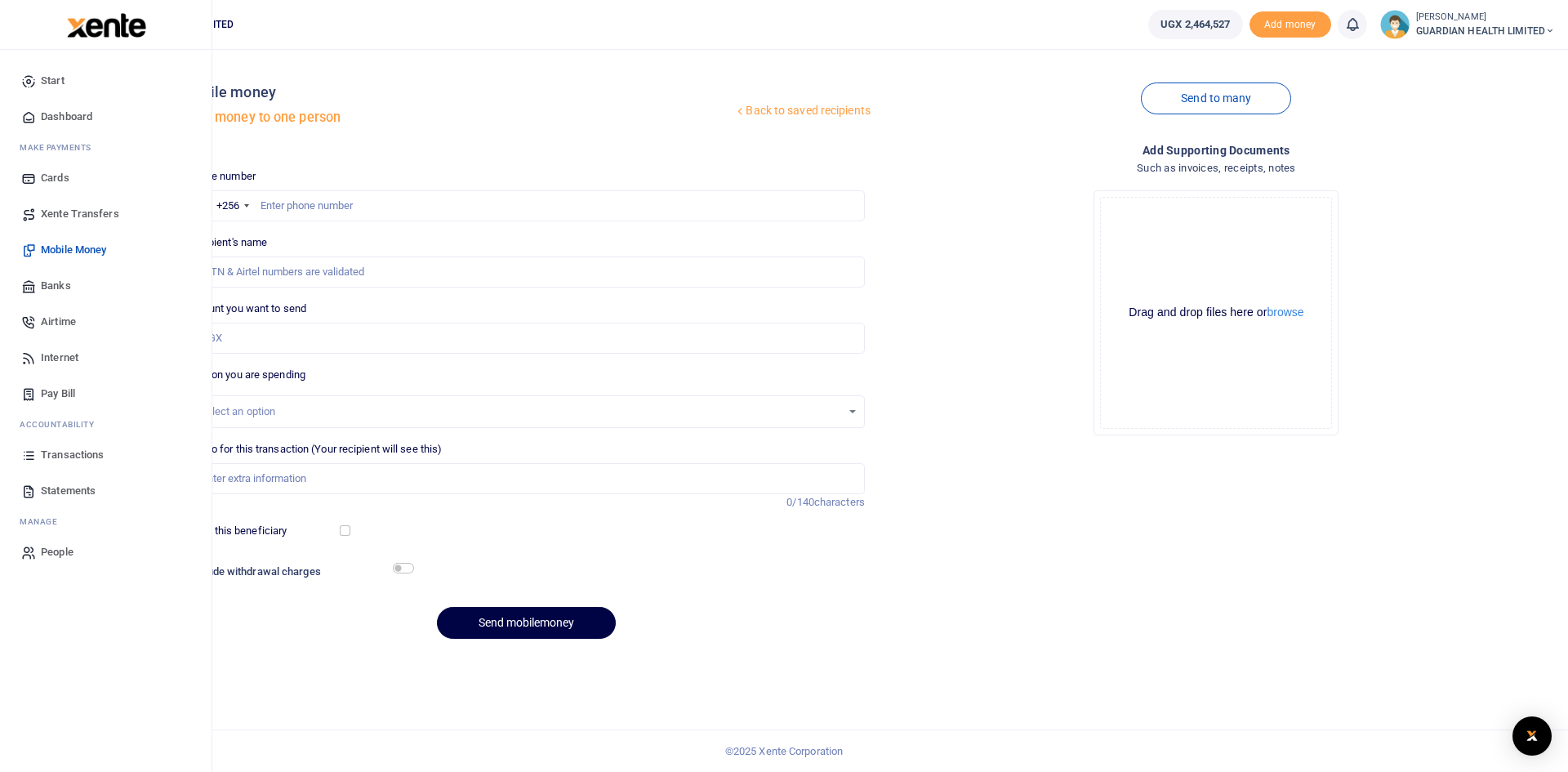
click at [65, 107] on link "Dashboard" at bounding box center [106, 117] width 185 height 36
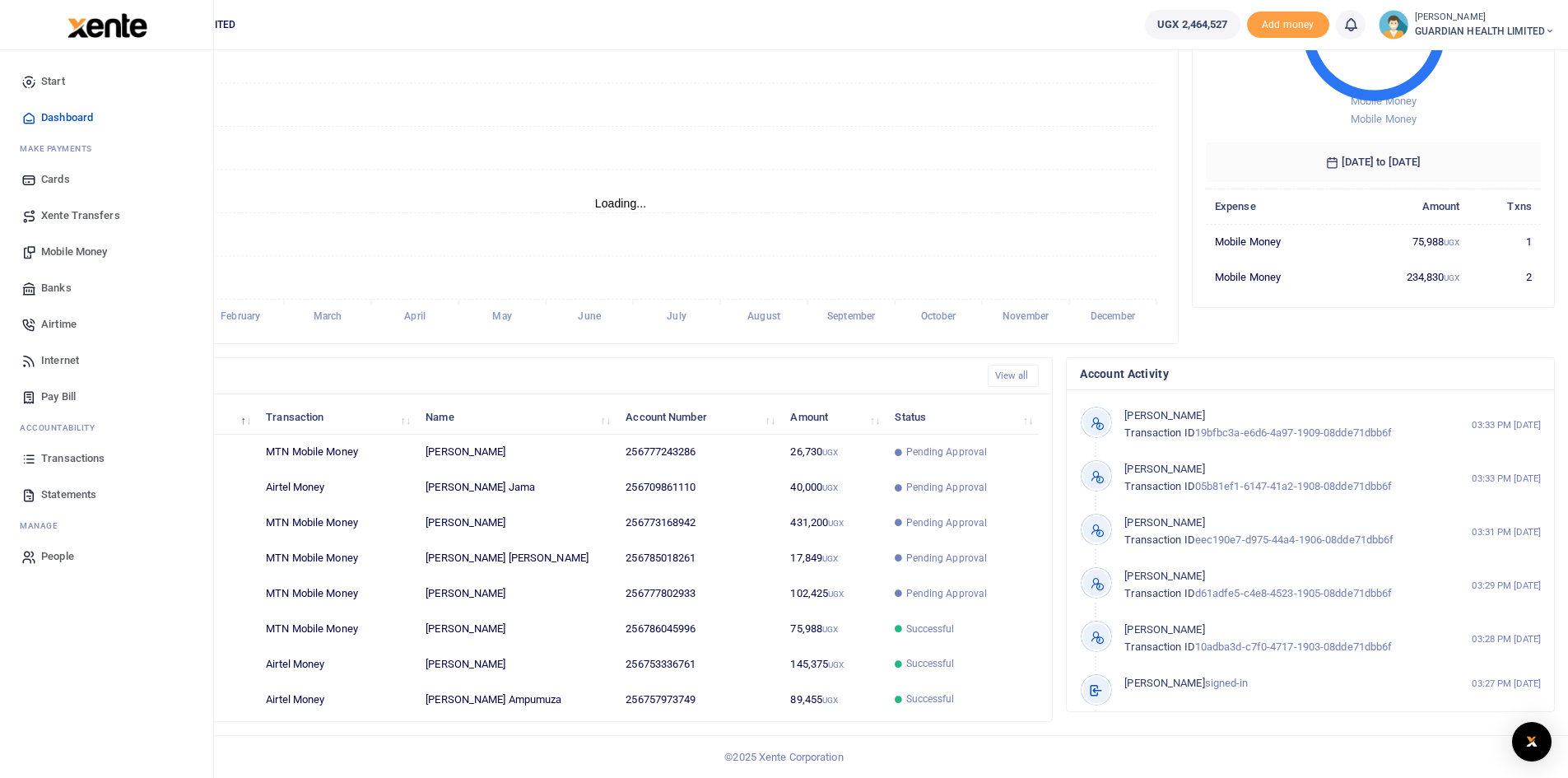
scroll to position [13, 13]
click at [77, 452] on span "Transactions" at bounding box center [73, 459] width 64 height 16
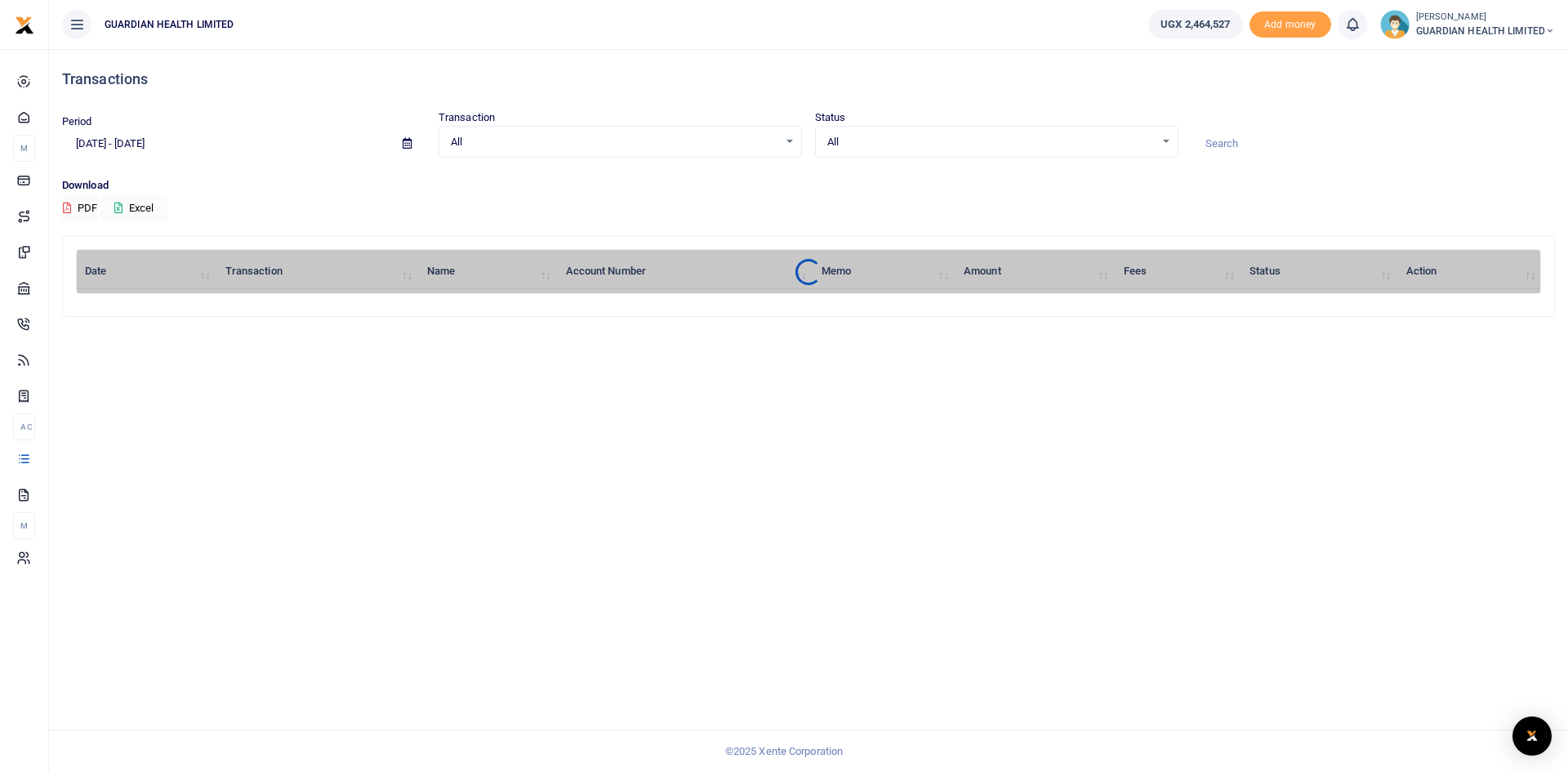
click at [405, 140] on icon at bounding box center [407, 143] width 9 height 11
click at [93, 299] on li "Last Month" at bounding box center [120, 304] width 114 height 25
type input "[DATE] - [DATE]"
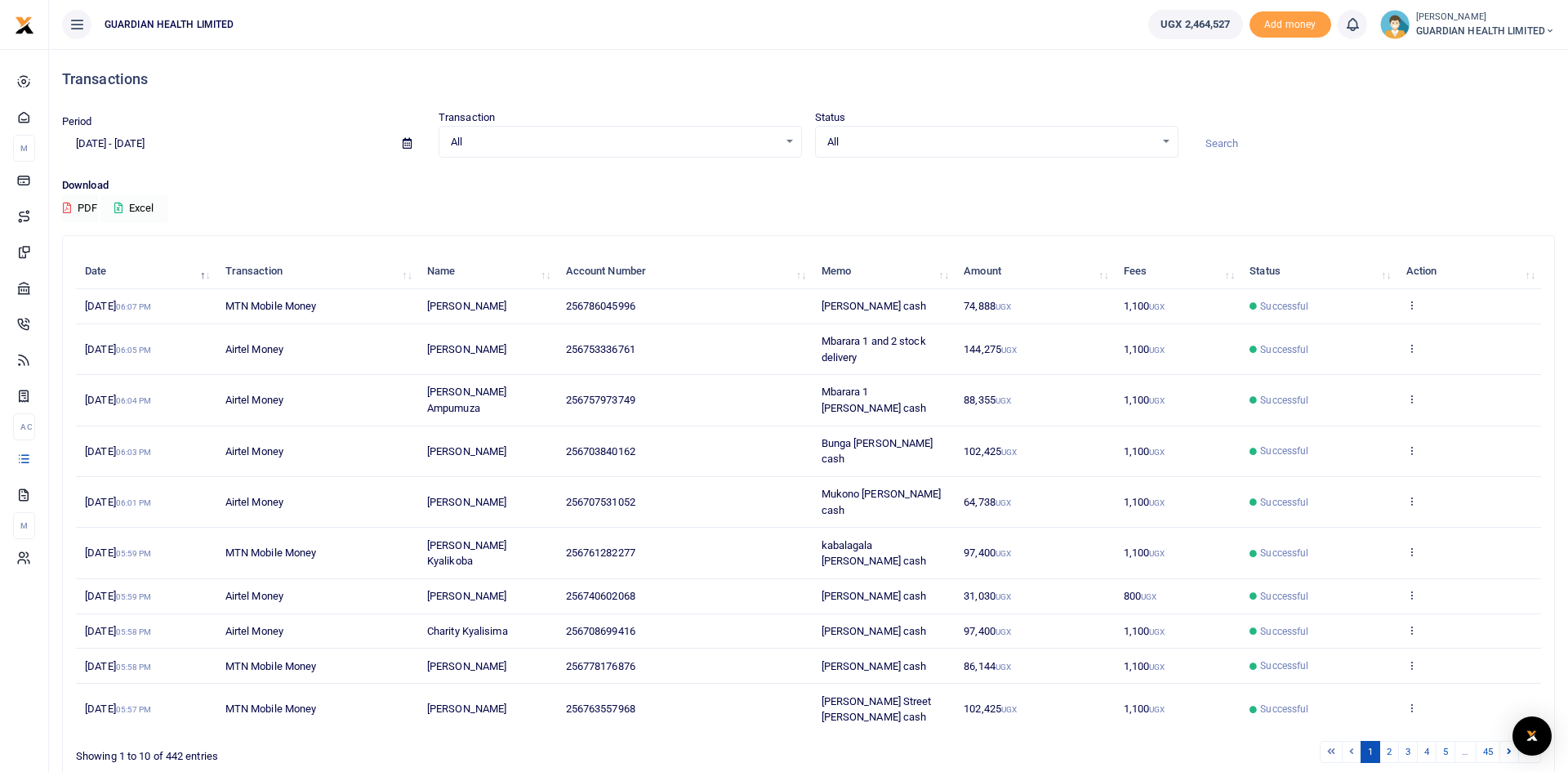
click at [143, 206] on button "Excel" at bounding box center [134, 207] width 67 height 28
